Goal: Information Seeking & Learning: Find specific fact

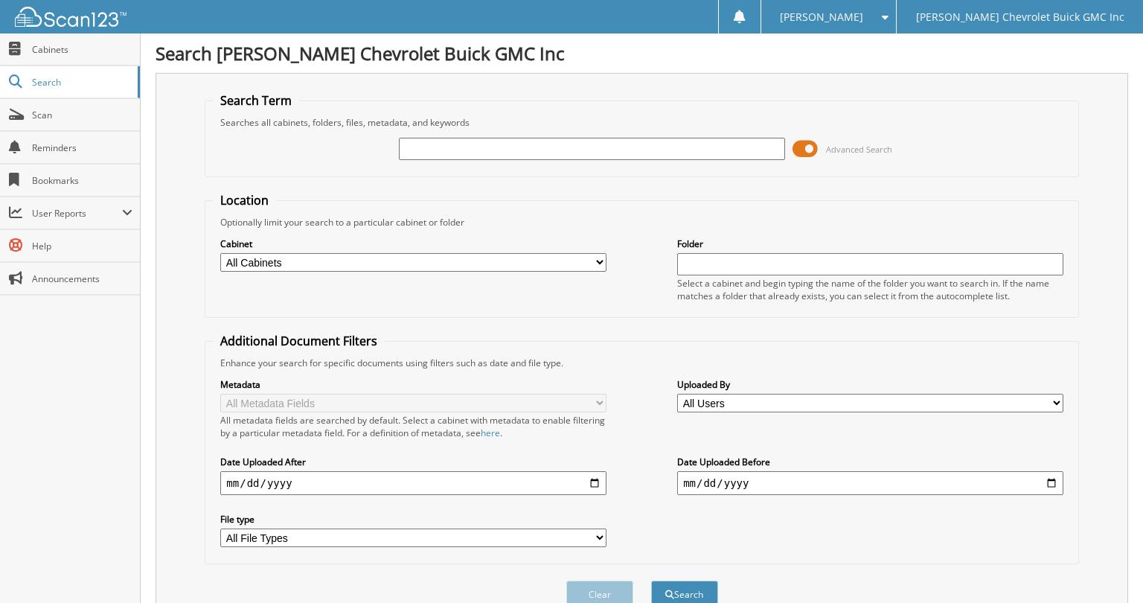
click at [492, 147] on input "text" at bounding box center [592, 149] width 386 height 22
paste input "MF986756"
type input "MF986756"
click at [684, 587] on button "Search" at bounding box center [684, 594] width 67 height 28
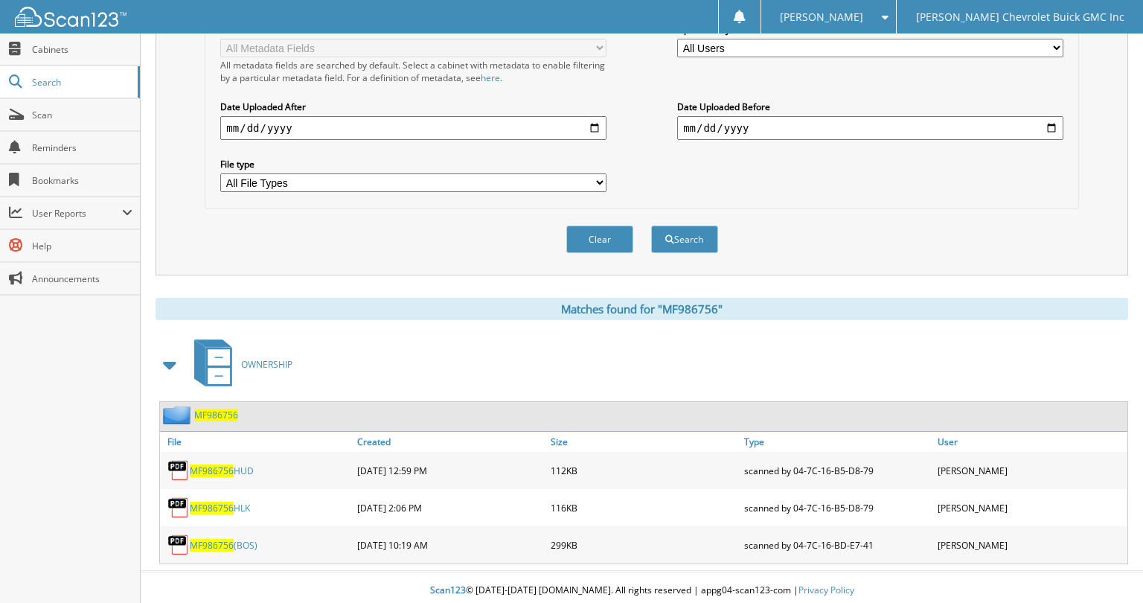
scroll to position [354, 0]
click at [236, 465] on link "MF986756 HUD" at bounding box center [222, 471] width 64 height 13
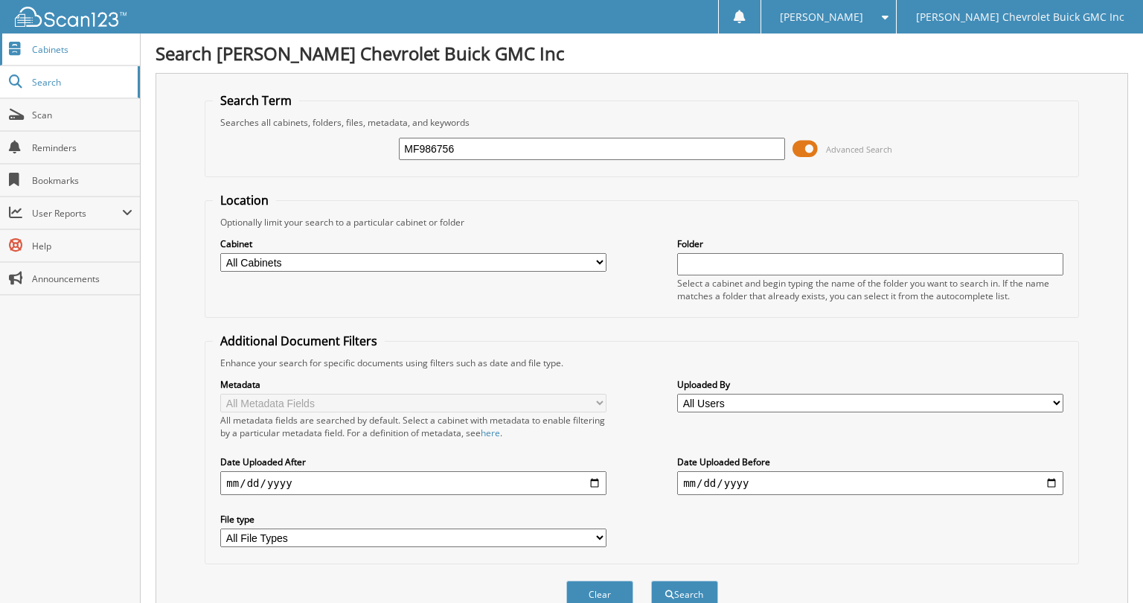
scroll to position [0, 0]
click at [469, 143] on input "MF986756" at bounding box center [592, 149] width 386 height 22
paste input "RC114750"
type input "RC114750"
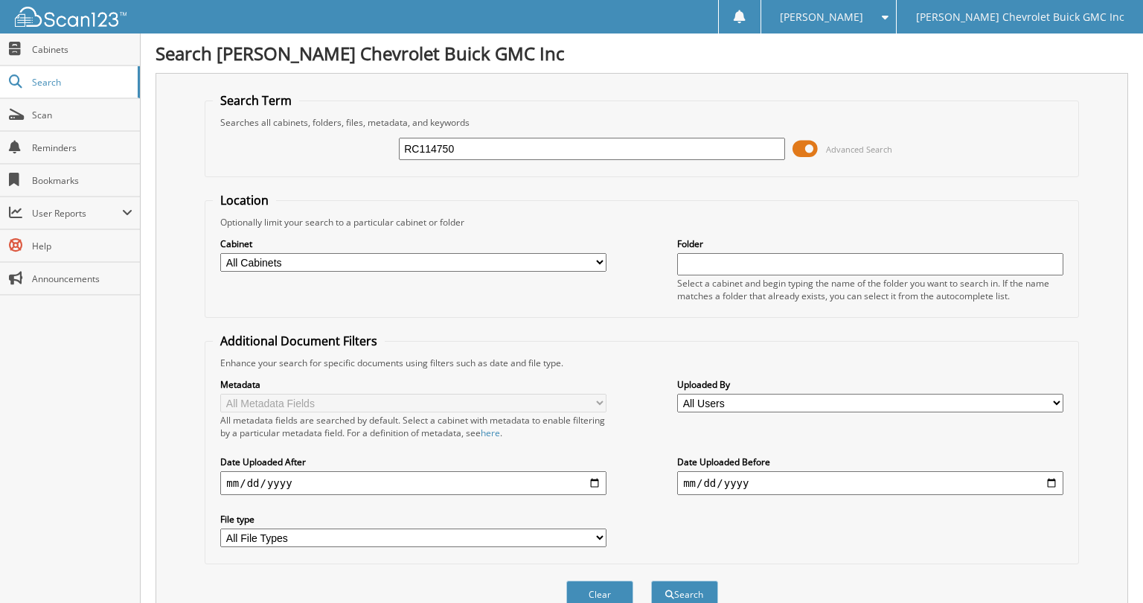
click at [684, 587] on button "Search" at bounding box center [684, 594] width 67 height 28
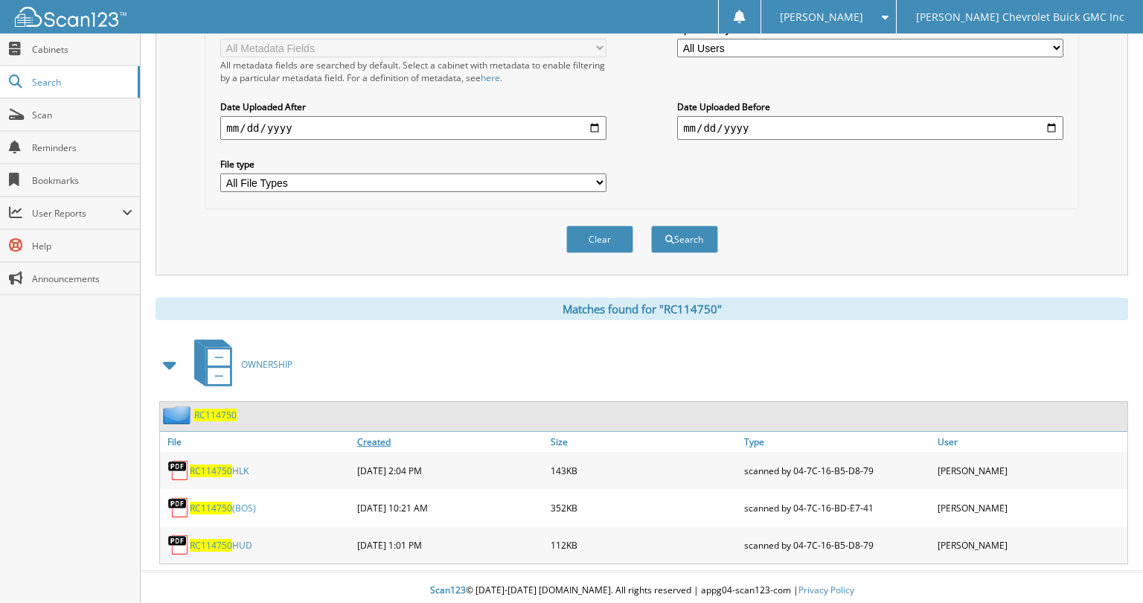
scroll to position [354, 0]
click at [240, 544] on link "RC114750 HUD" at bounding box center [221, 545] width 62 height 13
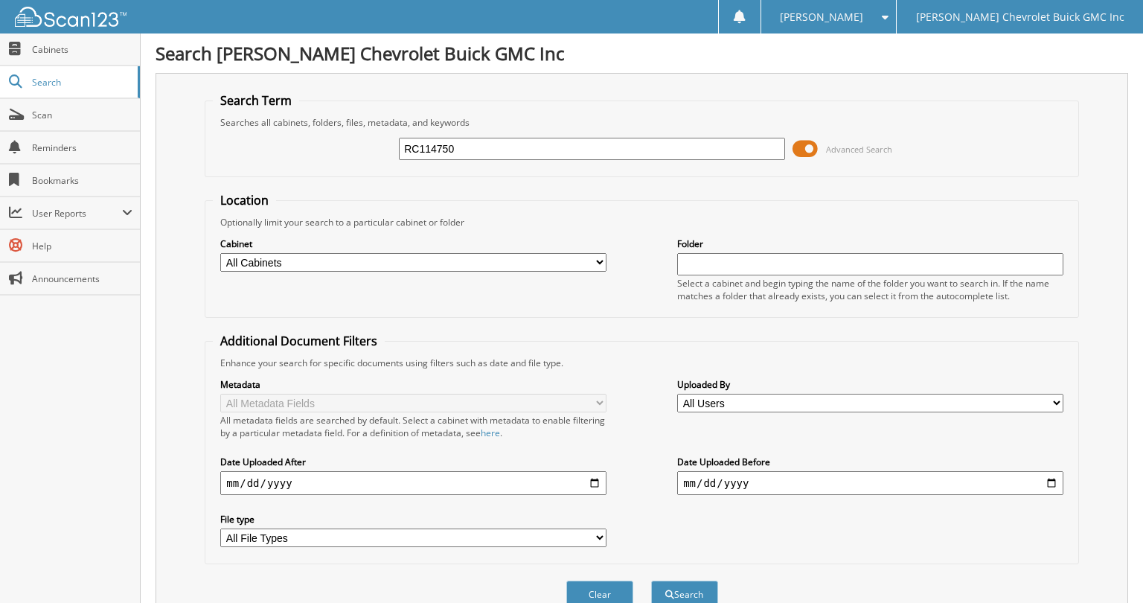
scroll to position [0, 0]
click at [519, 151] on input "RC114750" at bounding box center [592, 149] width 386 height 22
paste input "8102"
type input "RC118102"
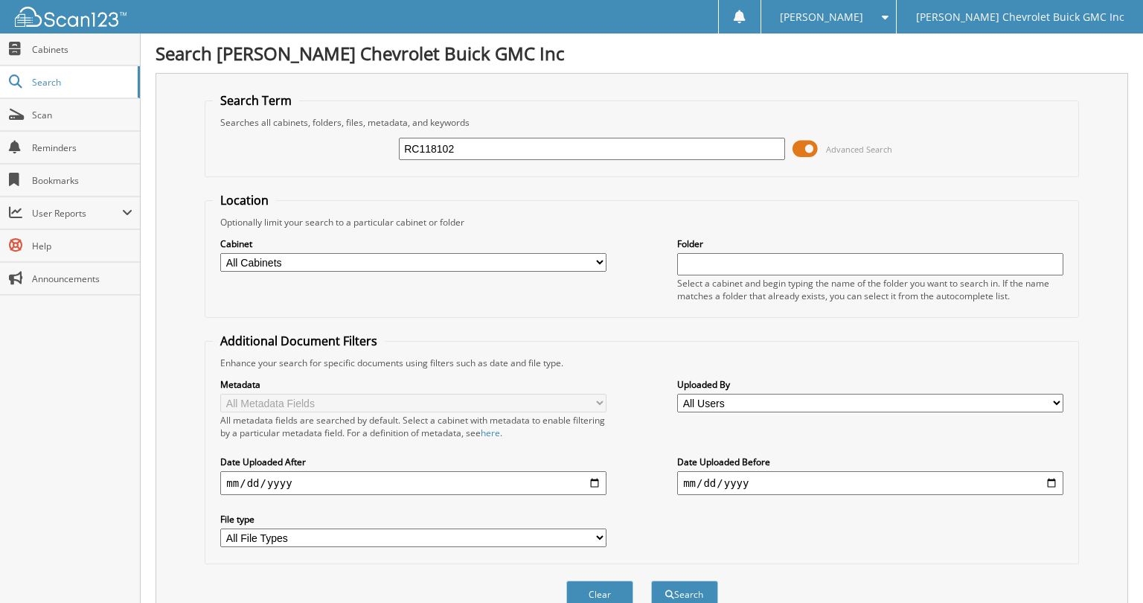
click at [684, 587] on button "Search" at bounding box center [684, 594] width 67 height 28
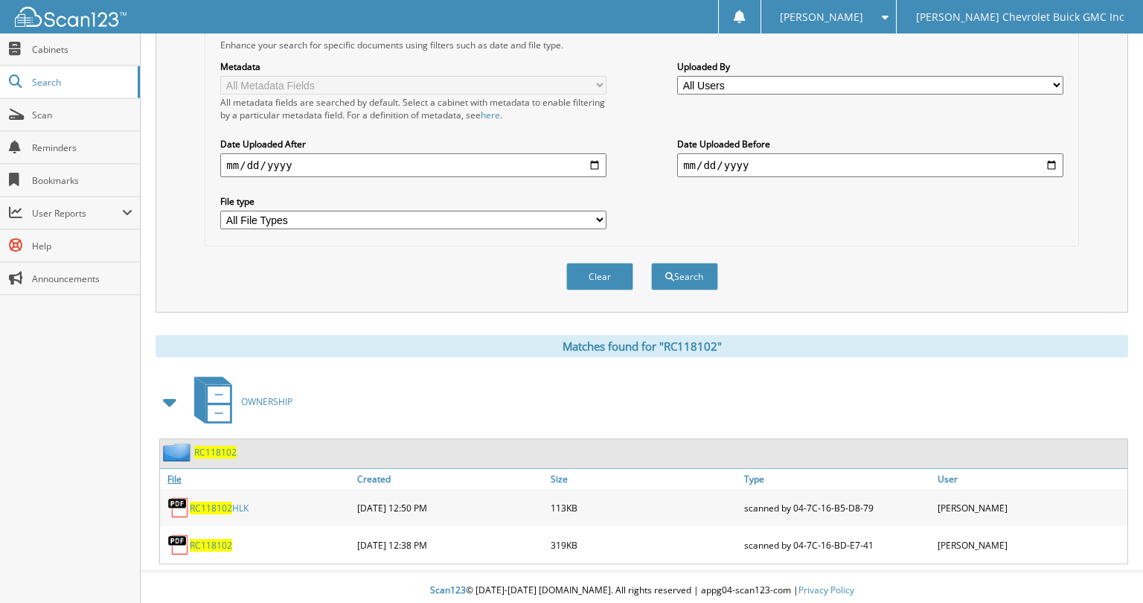
scroll to position [317, 0]
click at [249, 504] on link "RC118102 HLK" at bounding box center [219, 508] width 59 height 13
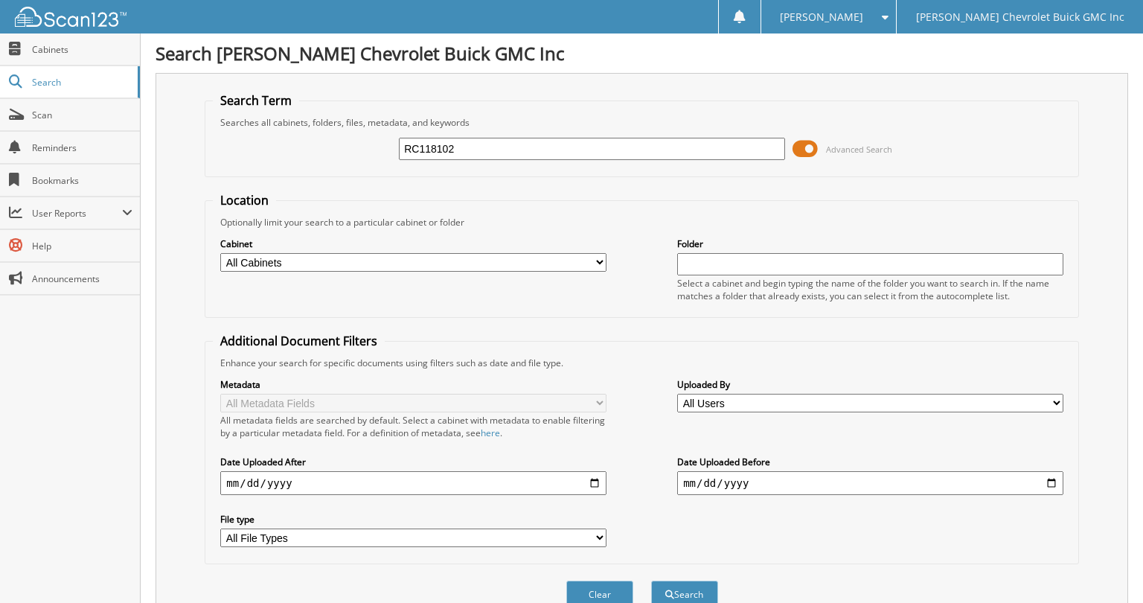
scroll to position [0, 0]
click at [516, 152] on input "RC118102" at bounding box center [592, 149] width 386 height 22
paste input "NLB86933"
type input "NLB86933"
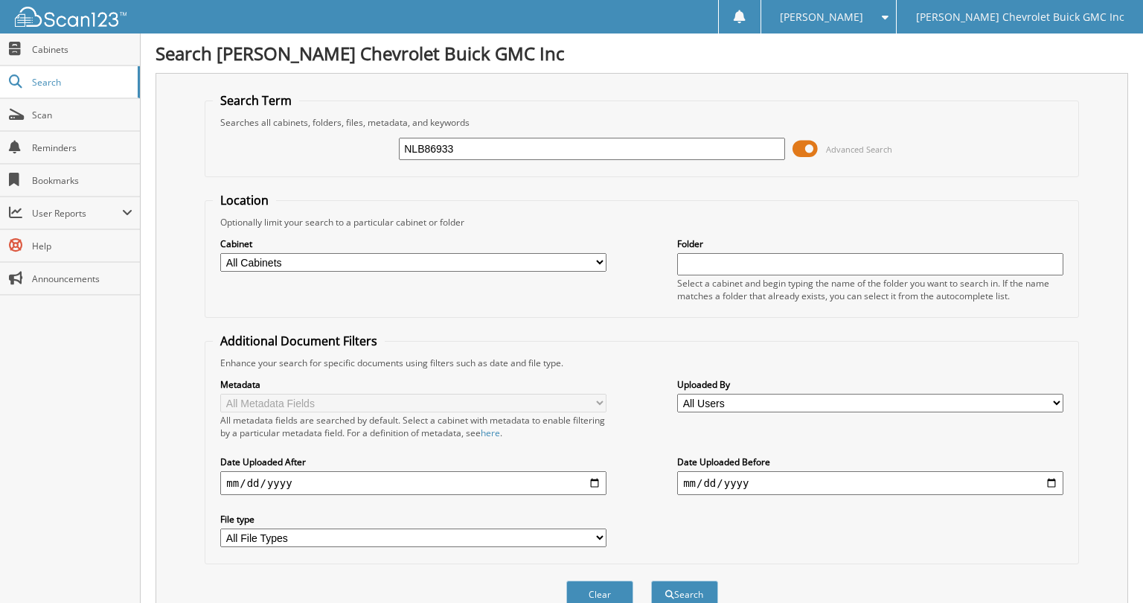
click at [684, 587] on button "Search" at bounding box center [684, 594] width 67 height 28
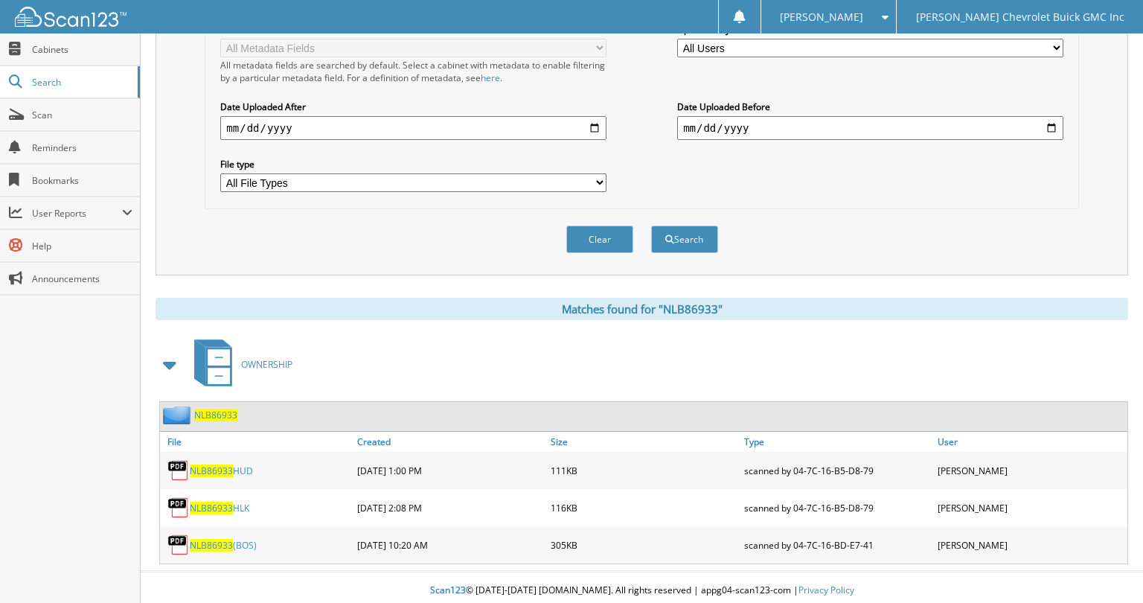
scroll to position [354, 0]
click at [234, 465] on link "NLB86933 HUD" at bounding box center [221, 471] width 63 height 13
click at [492, 363] on div "OWNERSHIP" at bounding box center [642, 365] width 972 height 59
click at [403, 382] on div "OWNERSHIP" at bounding box center [642, 365] width 972 height 59
click at [295, 474] on div "NLB86933 HUD" at bounding box center [256, 471] width 193 height 30
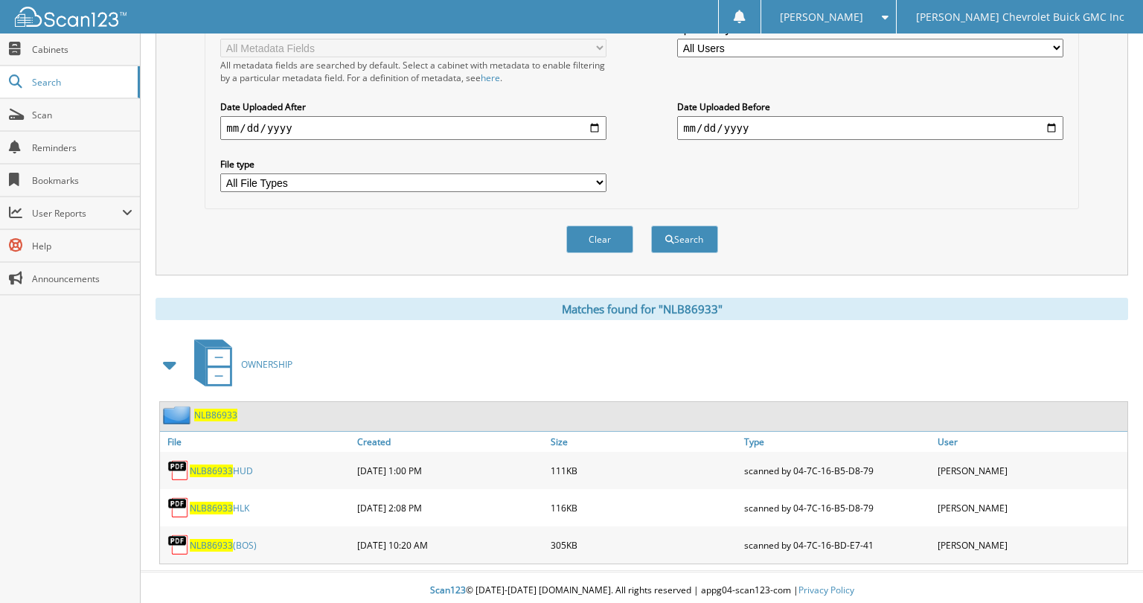
scroll to position [354, 0]
click at [236, 465] on link "NLB86933 HUD" at bounding box center [221, 471] width 63 height 13
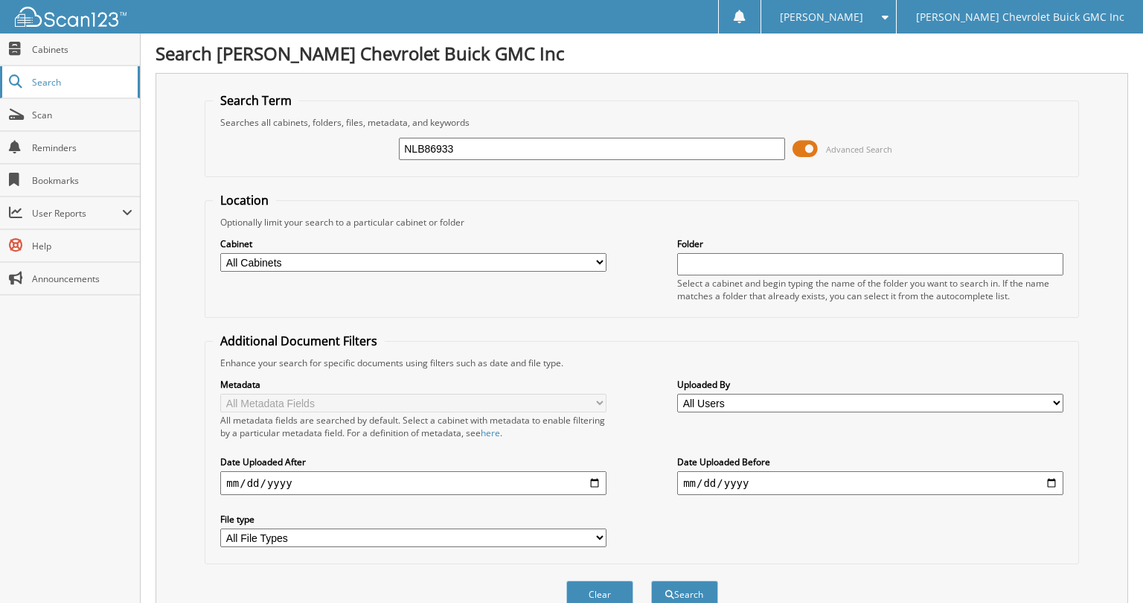
scroll to position [0, 0]
click at [521, 150] on input "NLB86933" at bounding box center [592, 149] width 386 height 22
paste input "SUA60684"
type input "SUA60684"
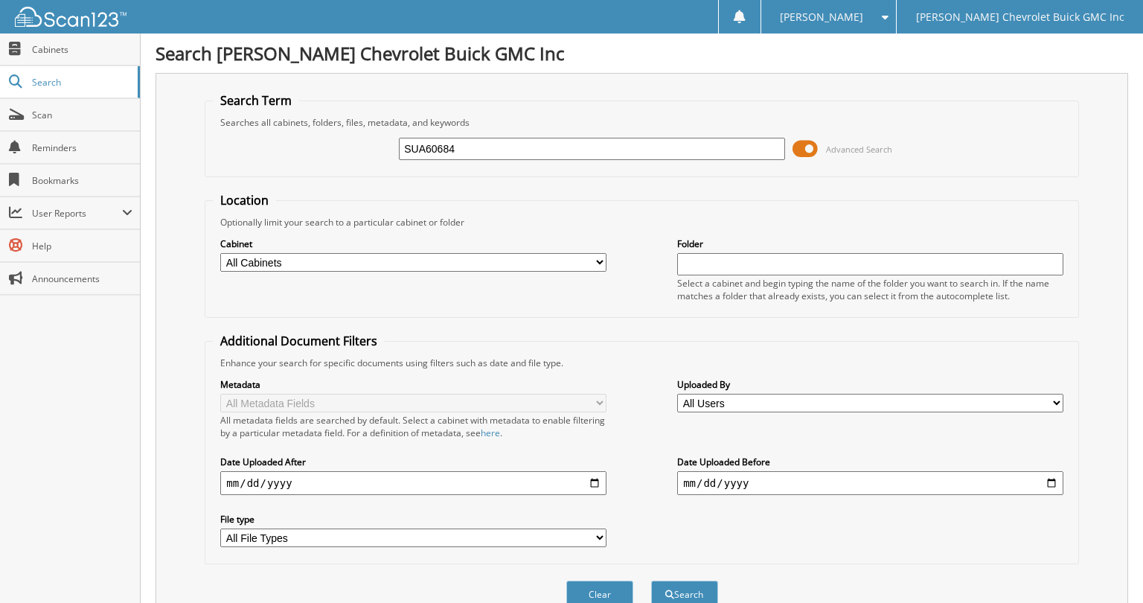
click at [684, 587] on button "Search" at bounding box center [684, 594] width 67 height 28
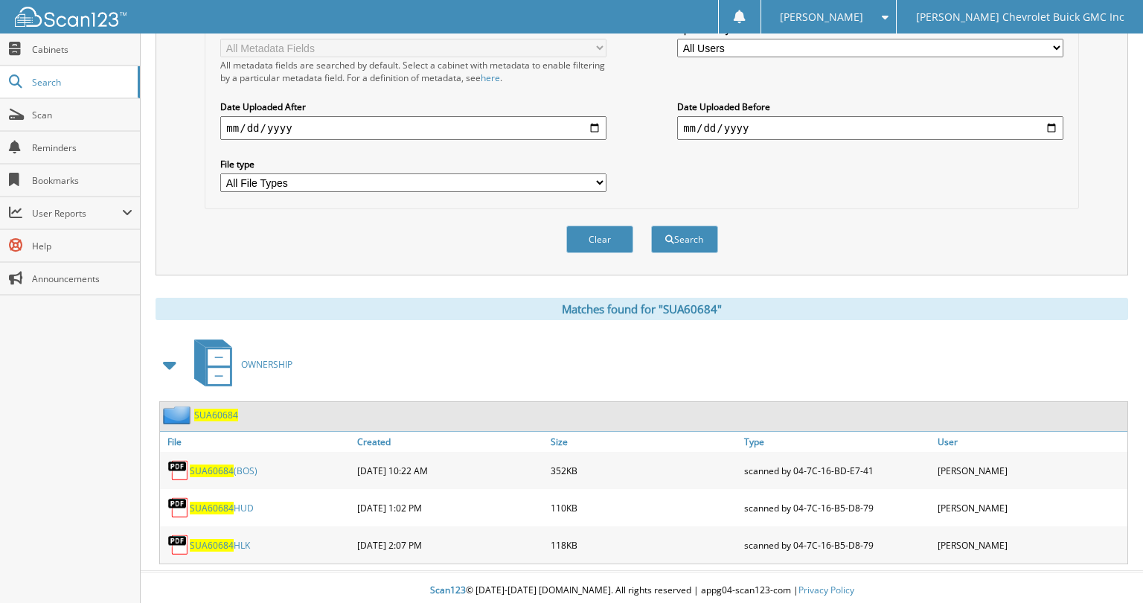
scroll to position [354, 0]
click at [218, 502] on span "SUA60684" at bounding box center [212, 508] width 44 height 13
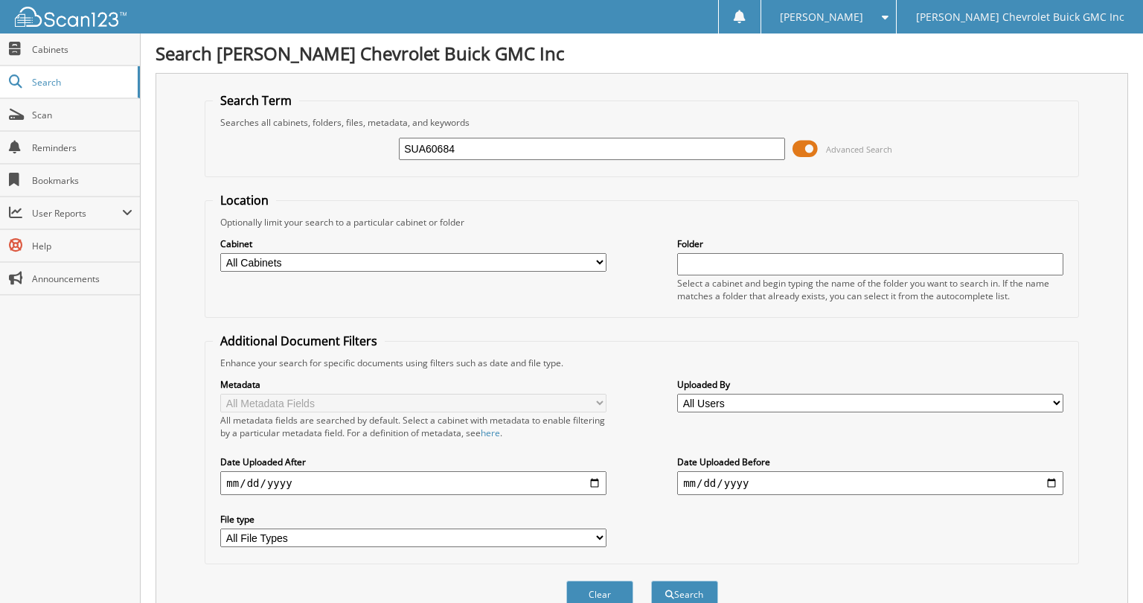
scroll to position [0, 0]
click at [480, 148] on input "SUA60684" at bounding box center [592, 149] width 386 height 22
paste input "838"
type input "SUA60838"
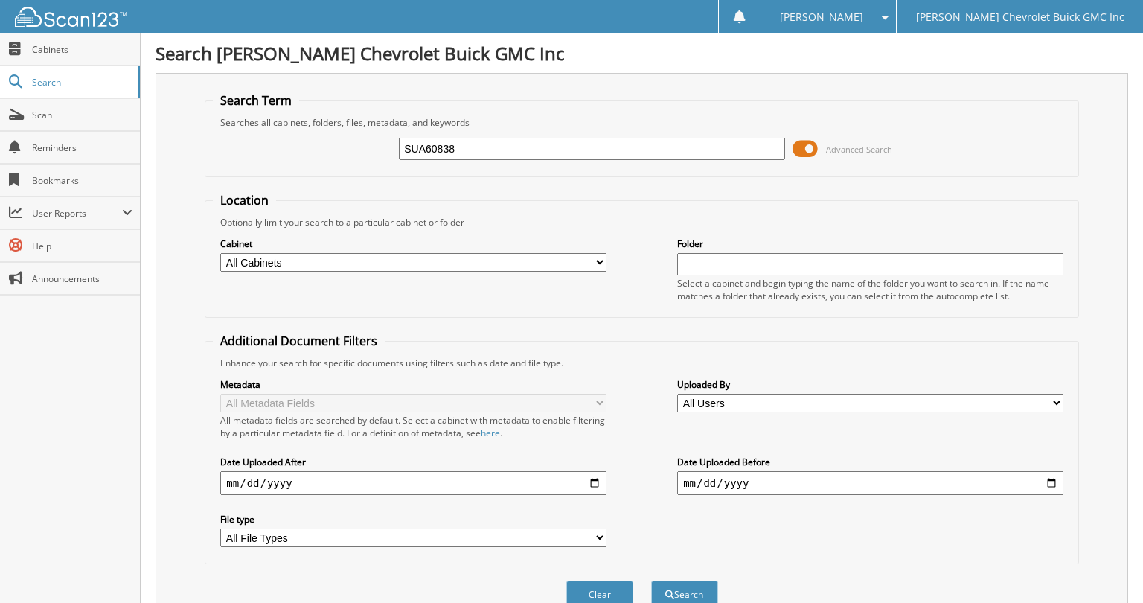
click at [684, 587] on button "Search" at bounding box center [684, 594] width 67 height 28
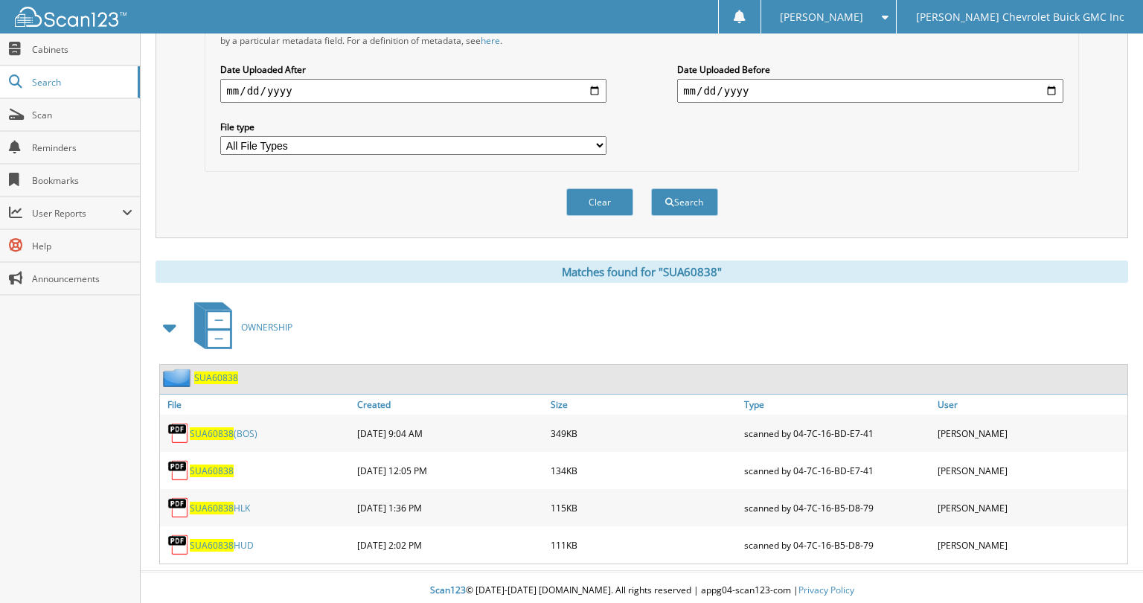
scroll to position [391, 0]
click at [235, 540] on link "SUA60838 HUD" at bounding box center [222, 545] width 64 height 13
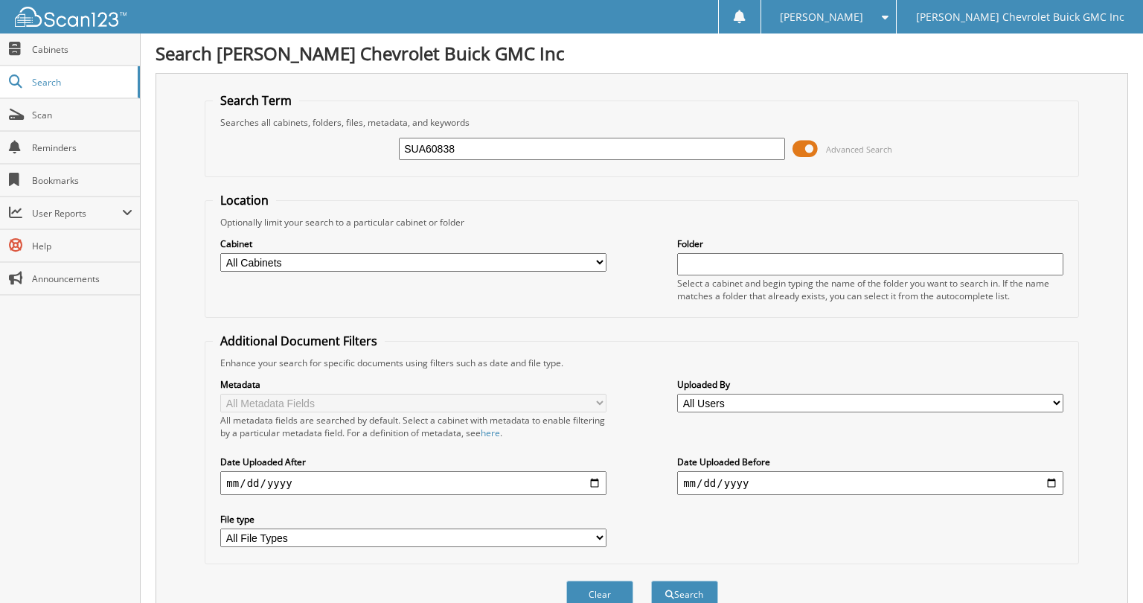
scroll to position [0, 0]
click at [512, 150] on input "SUA60838" at bounding box center [592, 149] width 386 height 22
paste input "RUA89895"
type input "RUA89895"
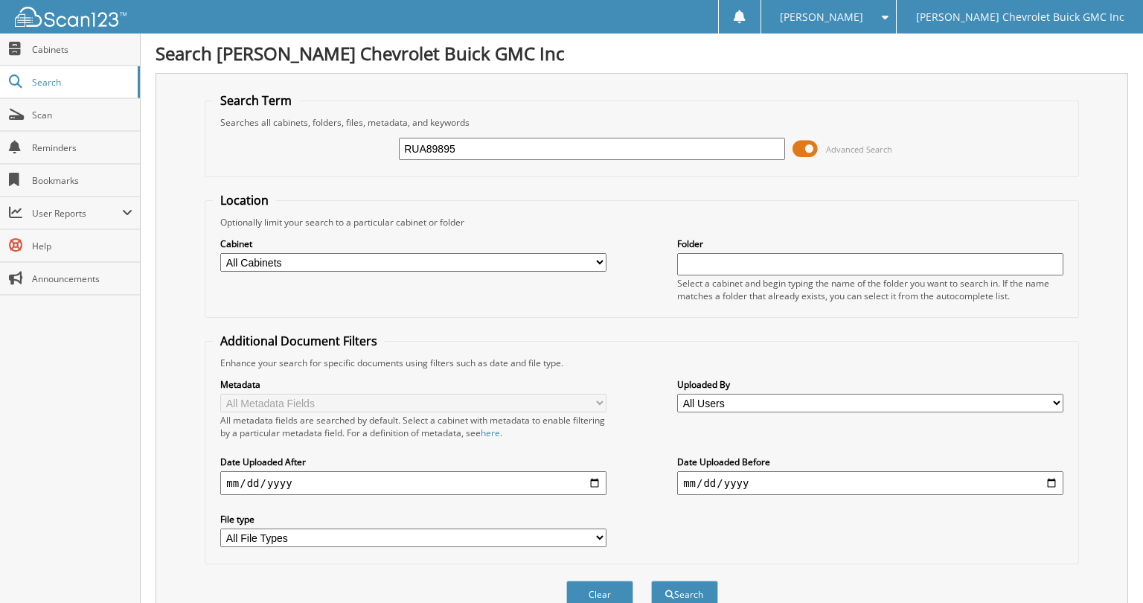
click at [684, 587] on button "Search" at bounding box center [684, 594] width 67 height 28
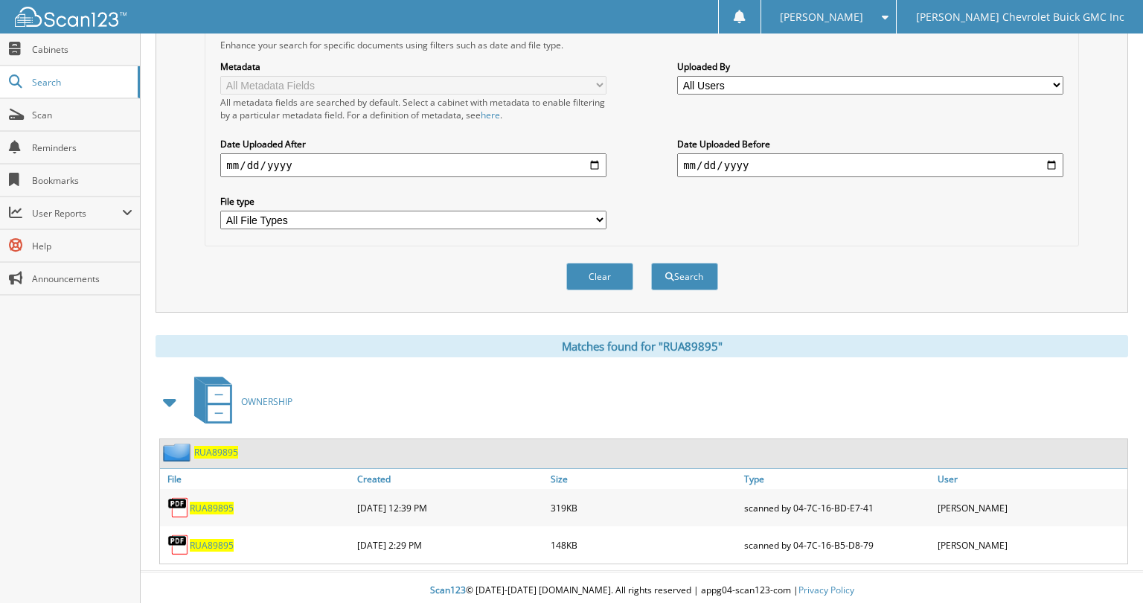
scroll to position [317, 0]
click at [217, 539] on span "RUA89895" at bounding box center [212, 545] width 44 height 13
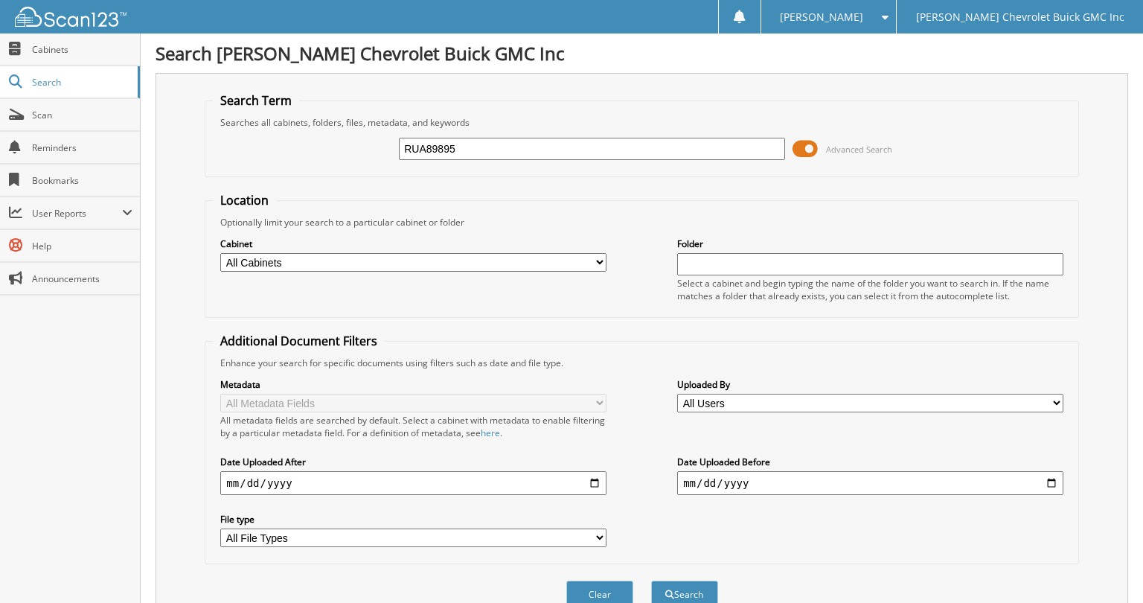
scroll to position [0, 0]
click at [68, 53] on span "Cabinets" at bounding box center [82, 49] width 100 height 13
